Goal: Check status

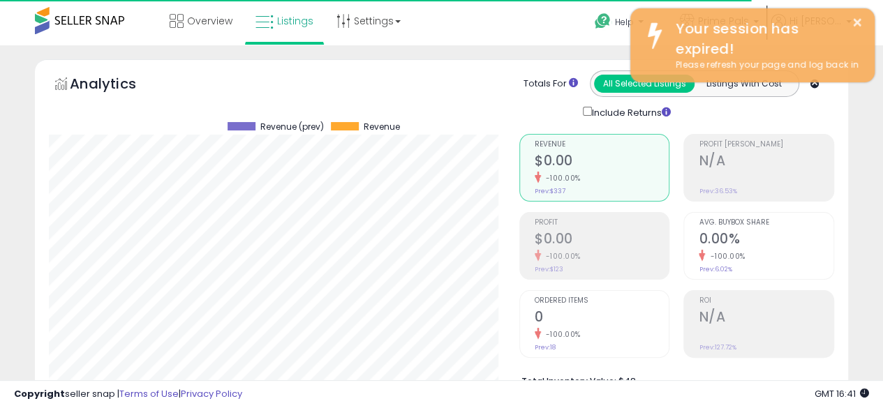
scroll to position [286, 470]
